Goal: Check status: Check status

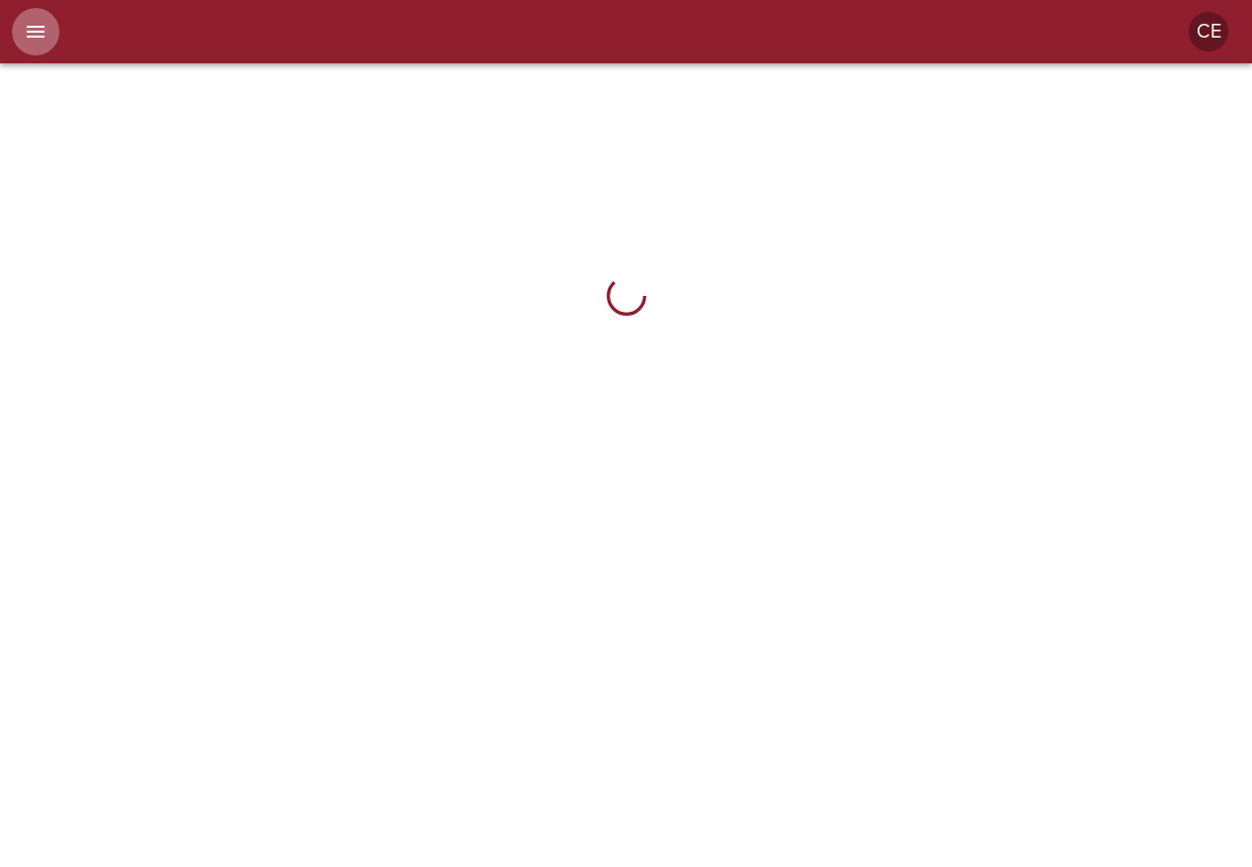
click at [36, 34] on icon "menu" at bounding box center [36, 32] width 24 height 24
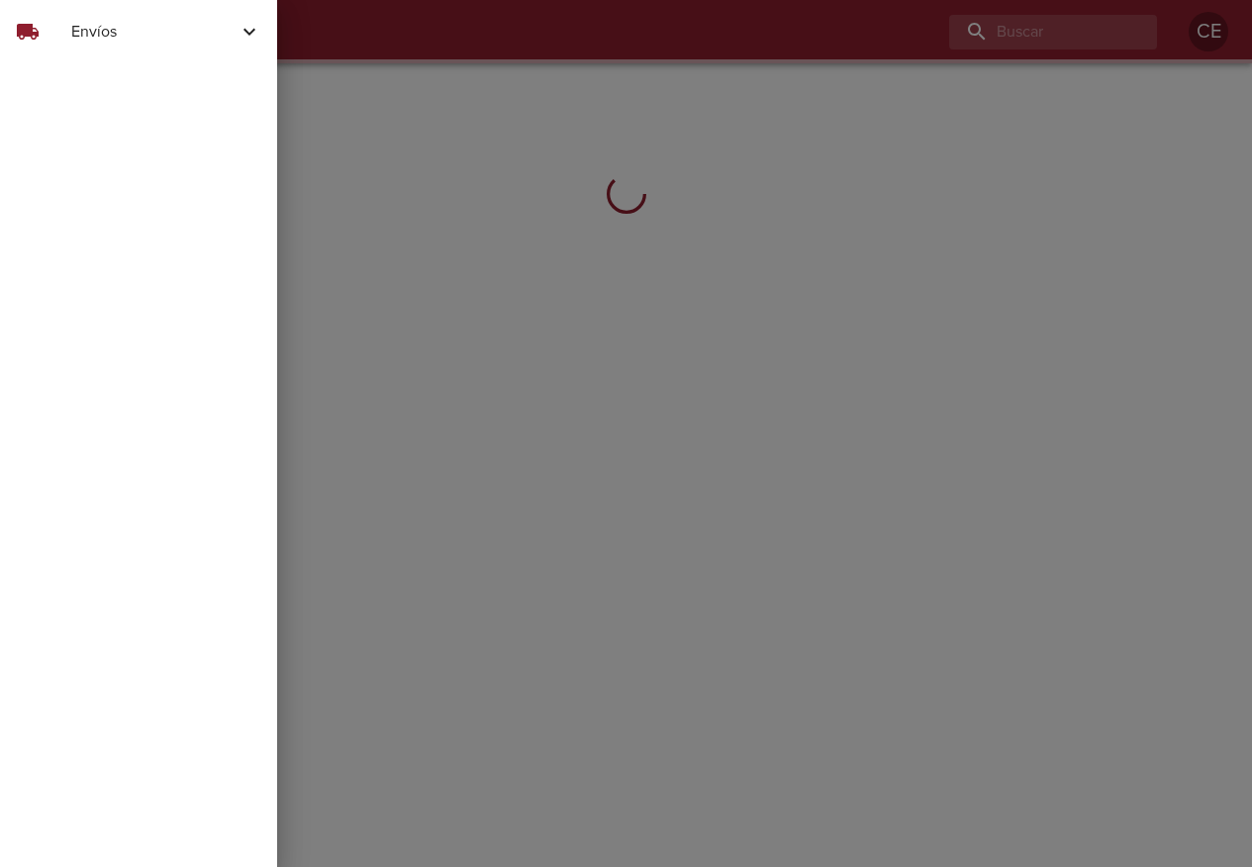
click at [68, 29] on div "local_shipping" at bounding box center [43, 32] width 55 height 24
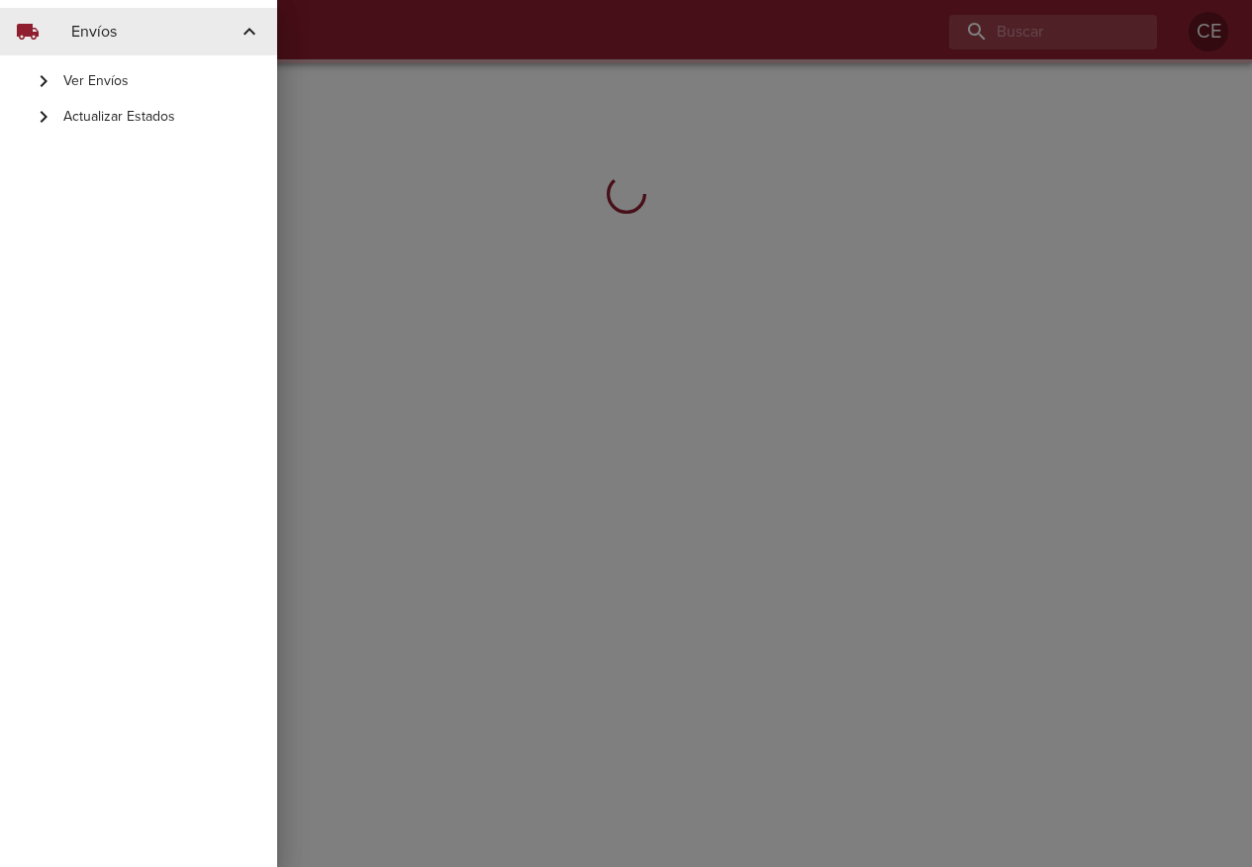
click at [115, 113] on span "Actualizar Estados" at bounding box center [162, 117] width 198 height 20
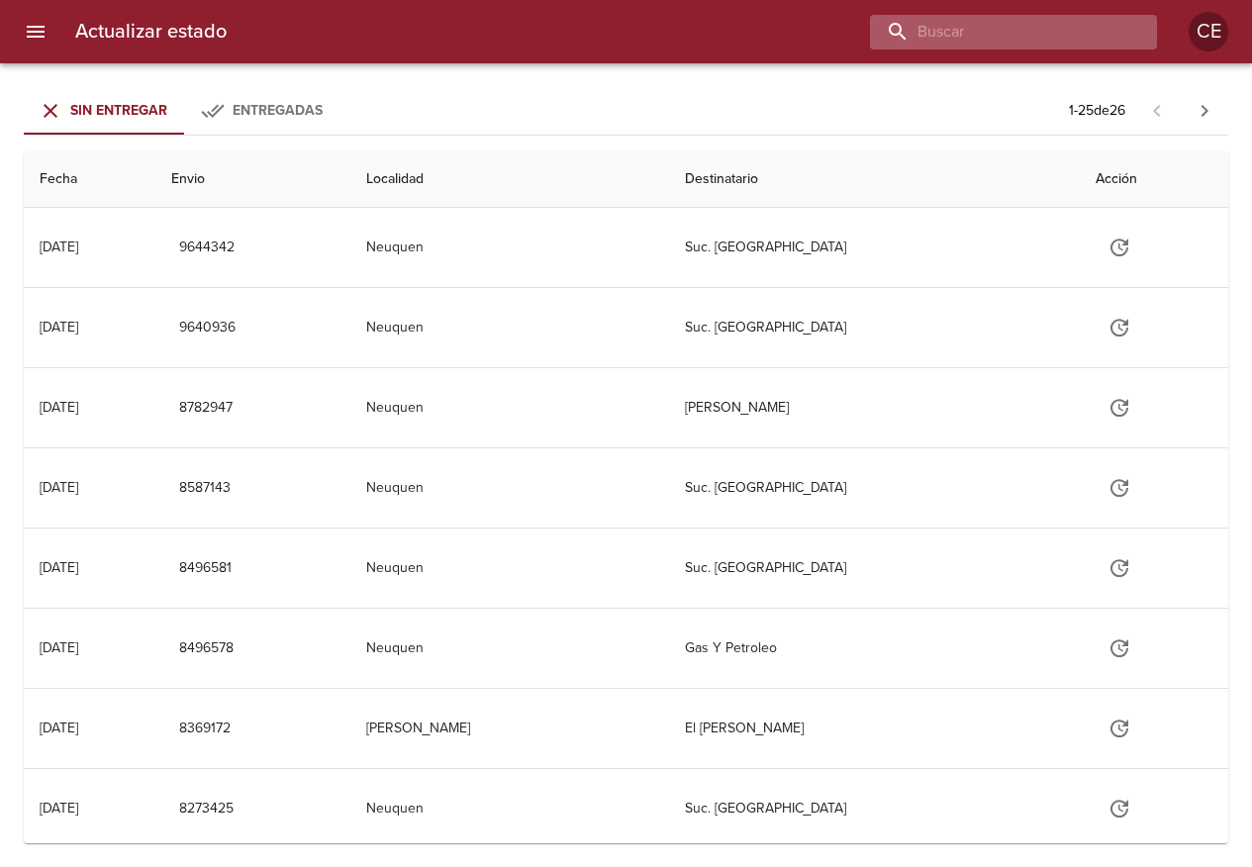
click at [1024, 39] on input "buscar" at bounding box center [996, 32] width 253 height 35
type input "17284"
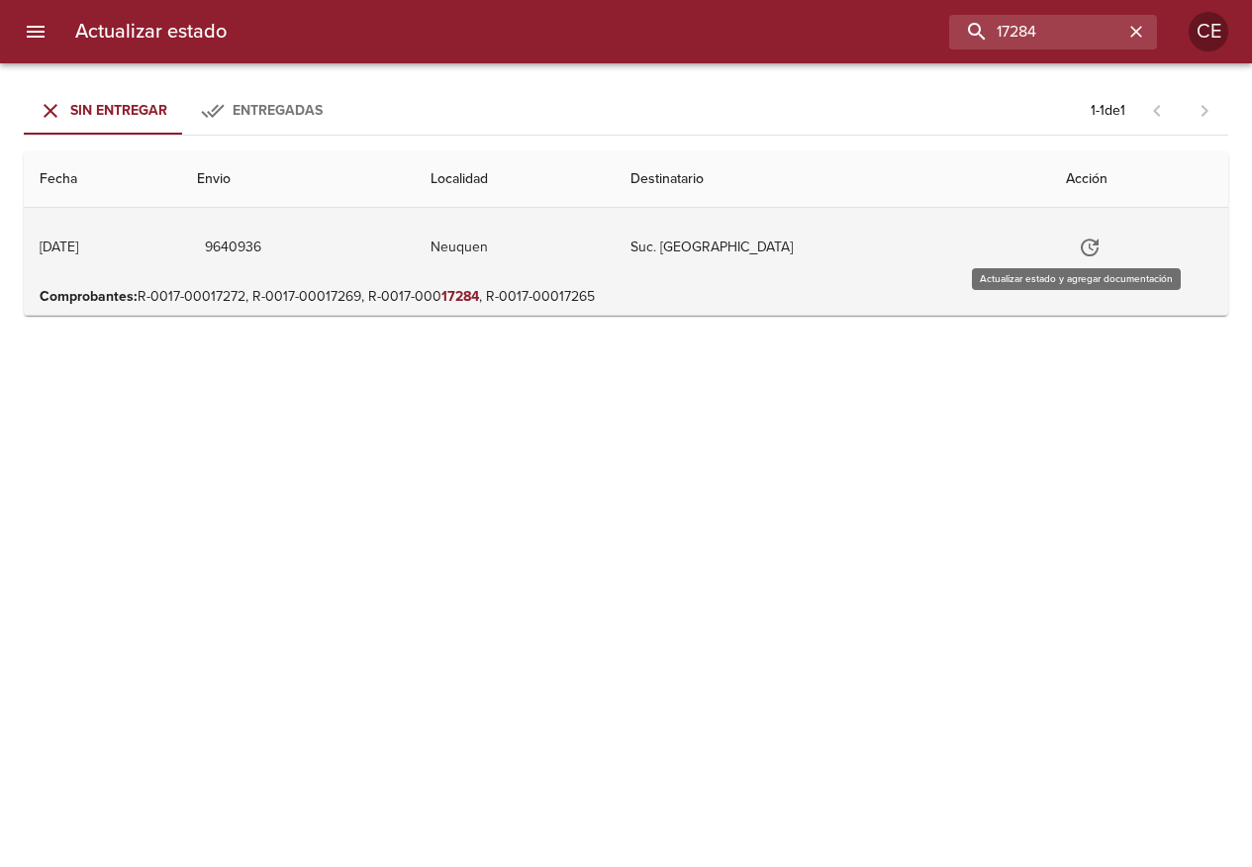
click at [1081, 244] on icon "Tabla de envíos del cliente" at bounding box center [1090, 248] width 18 height 18
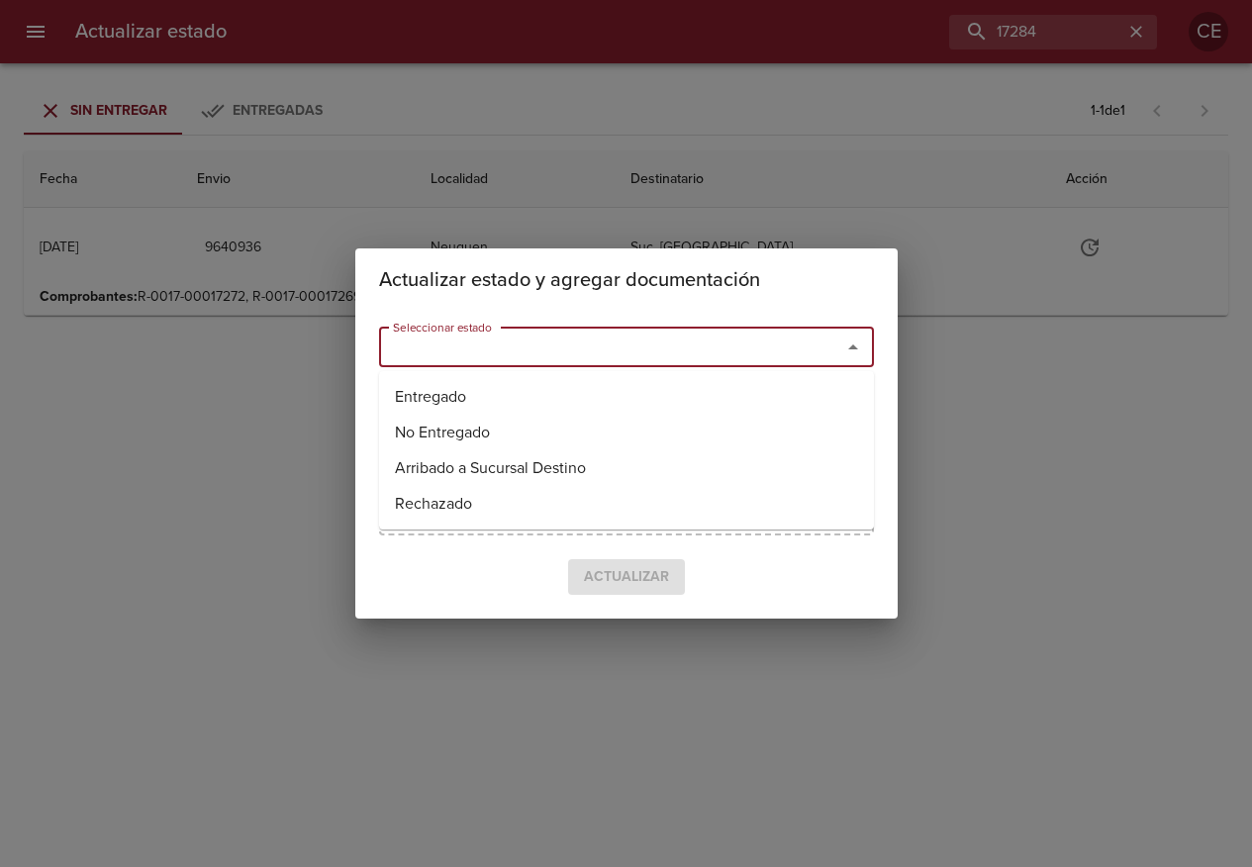
click at [722, 356] on input "Seleccionar estado" at bounding box center [597, 348] width 425 height 28
click at [658, 390] on li "Entregado" at bounding box center [626, 397] width 495 height 36
type input "Entregado"
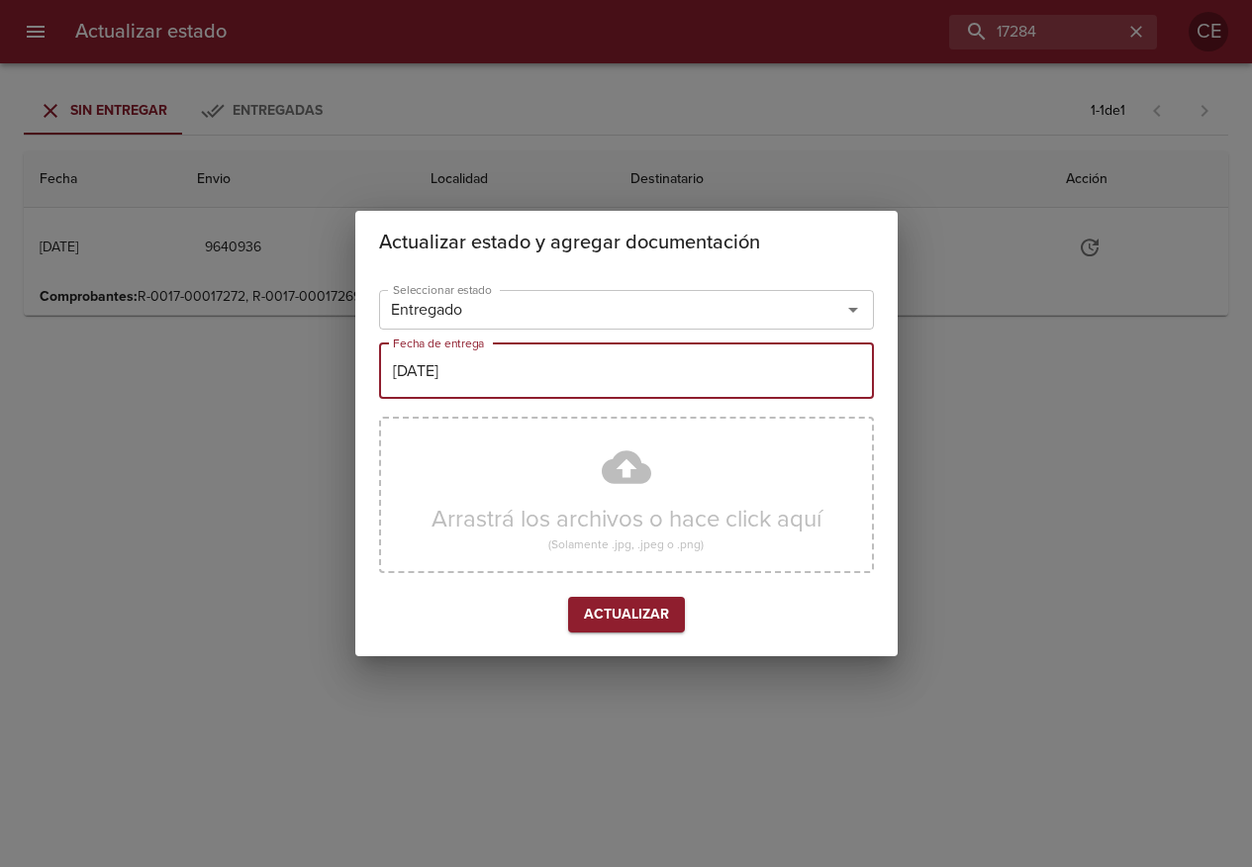
click at [644, 376] on input "[DATE]" at bounding box center [626, 370] width 495 height 55
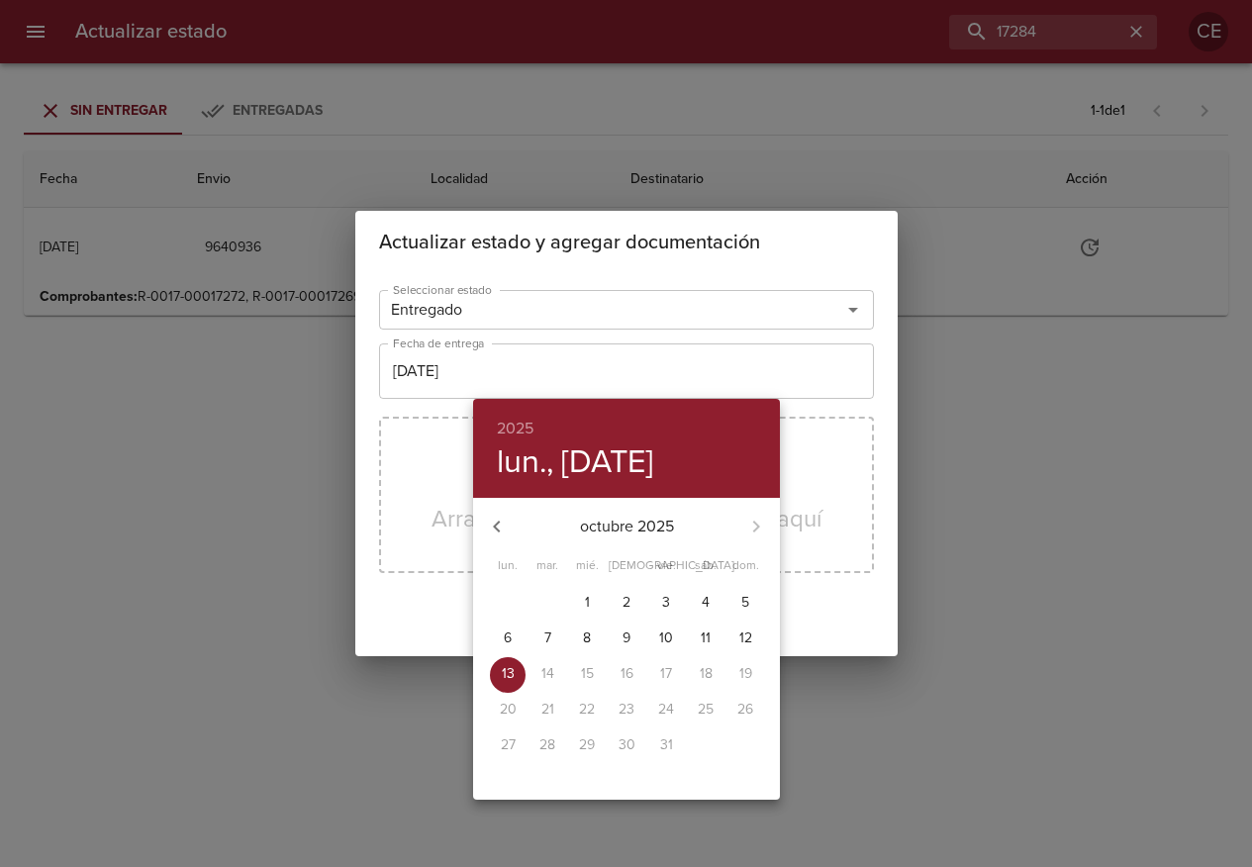
click at [623, 641] on p "9" at bounding box center [627, 639] width 8 height 20
type input "[DATE]"
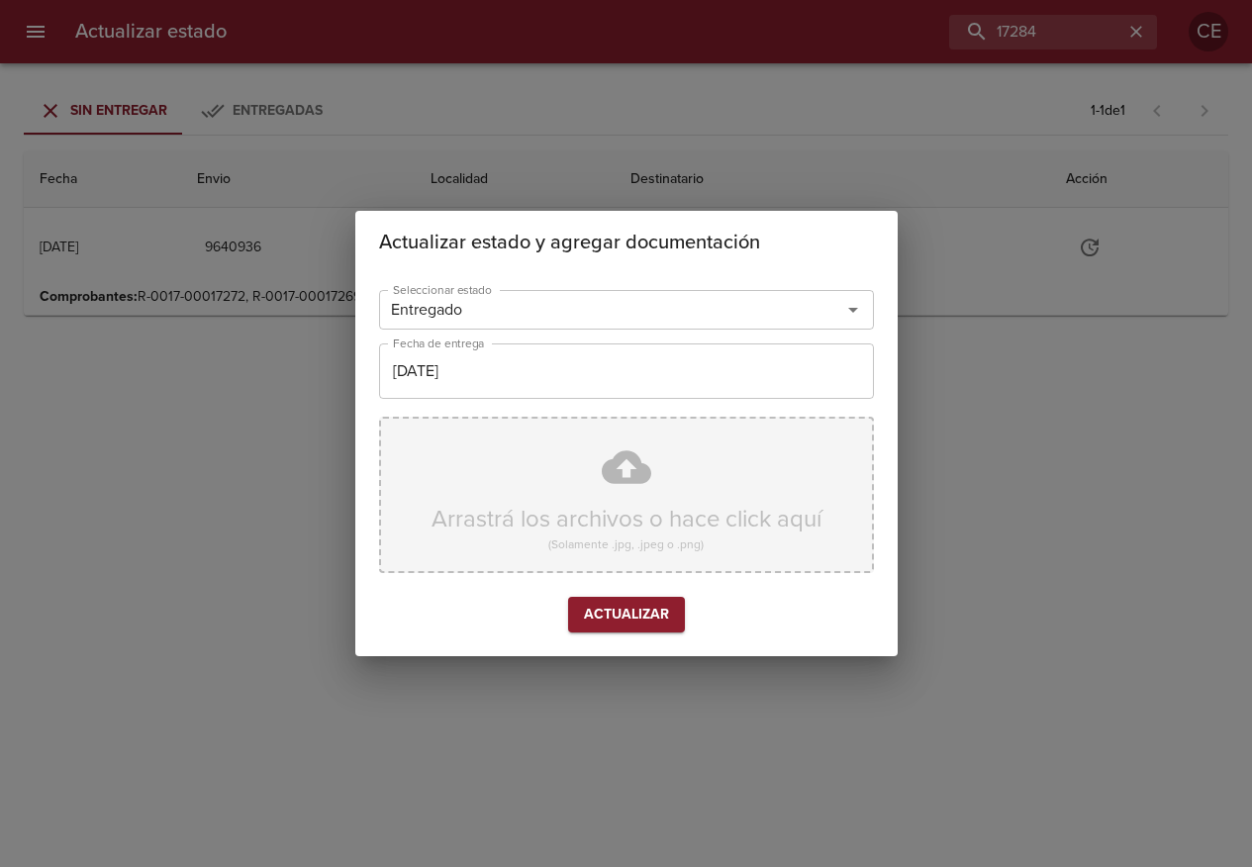
click at [626, 533] on div "Arrastrá los archivos o hace click aquí (Solamente .jpg, .jpeg o .png)" at bounding box center [626, 495] width 495 height 156
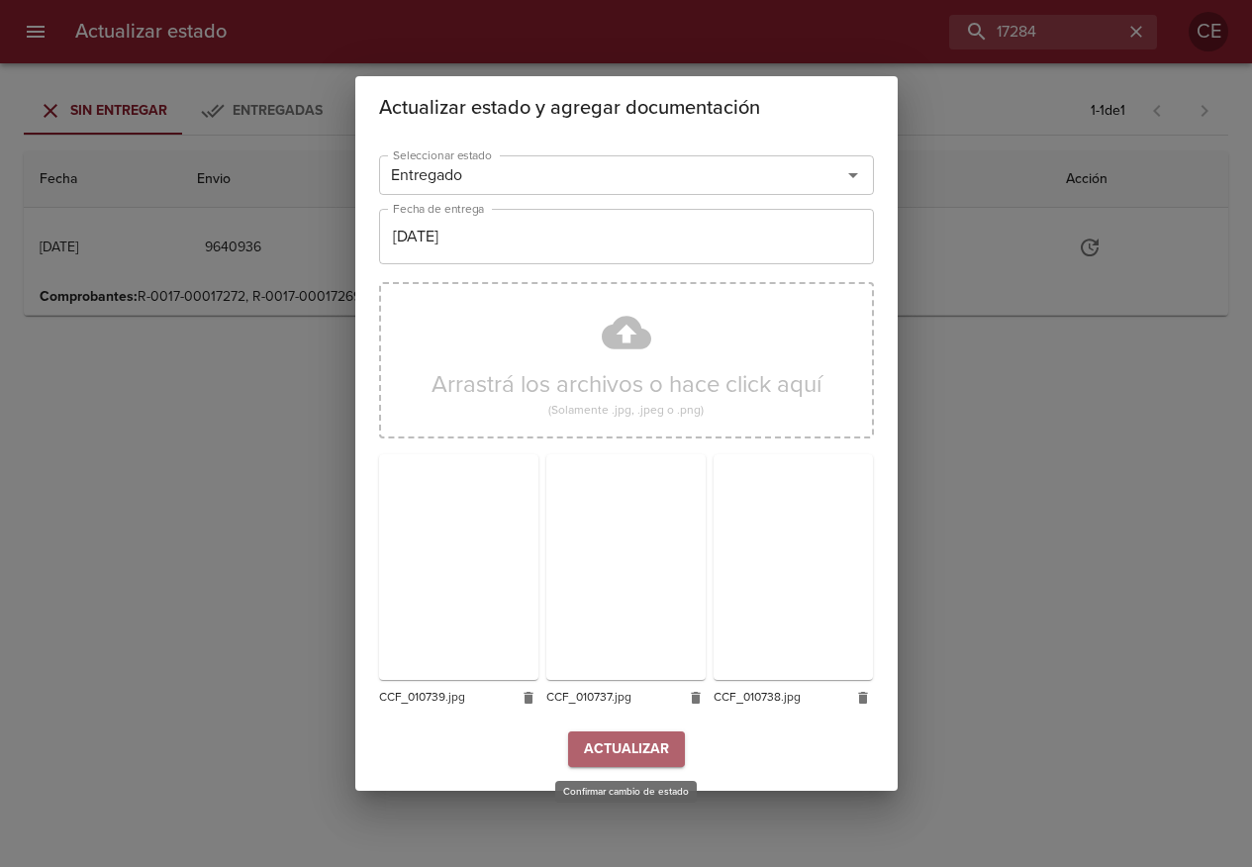
click at [621, 743] on span "Actualizar" at bounding box center [626, 749] width 85 height 25
